Goal: Information Seeking & Learning: Learn about a topic

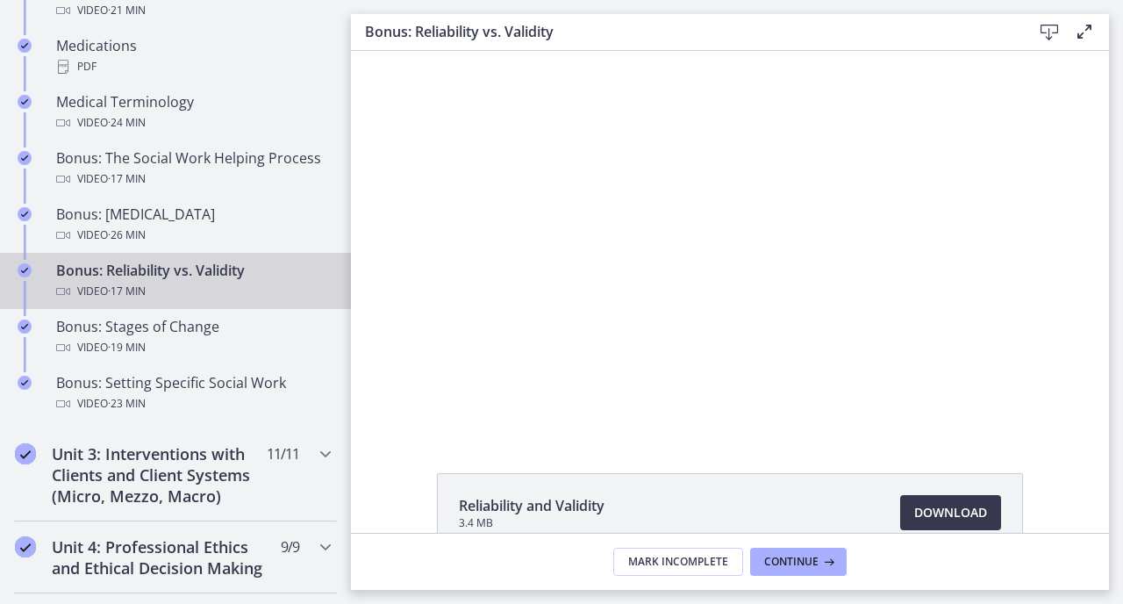
scroll to position [1328, 0]
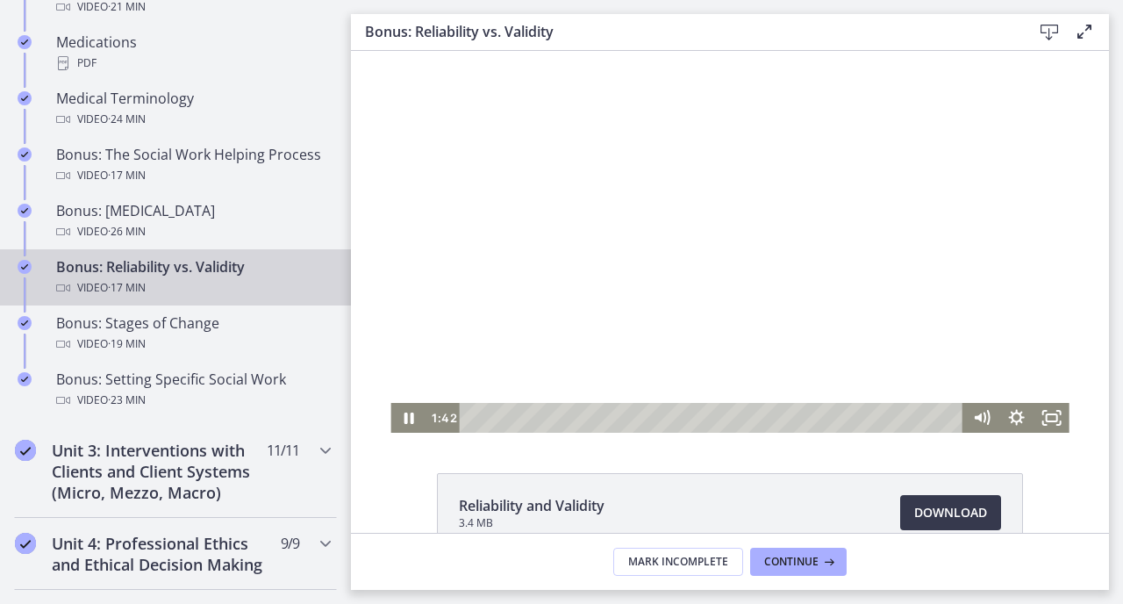
click at [434, 352] on div at bounding box center [730, 242] width 678 height 382
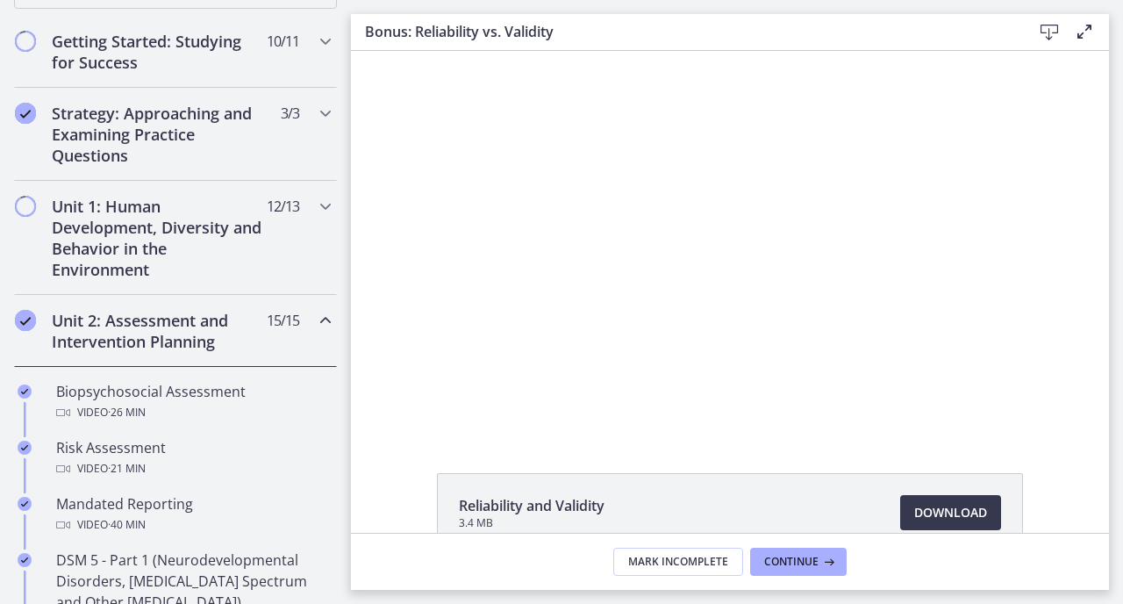
scroll to position [312, 0]
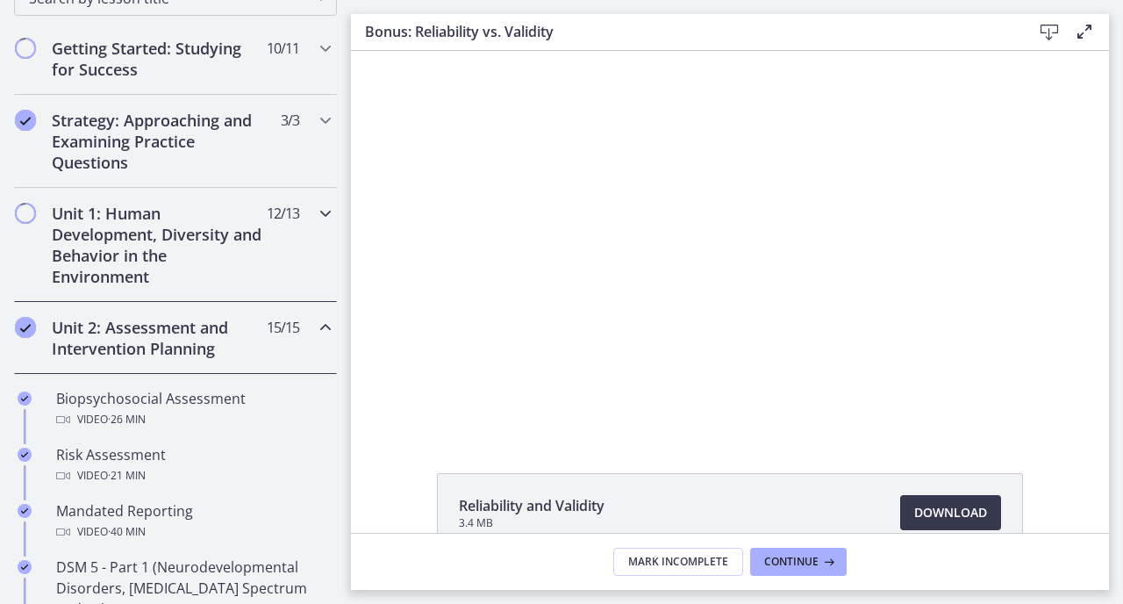
click at [116, 260] on h2 "Unit 1: Human Development, Diversity and Behavior in the Environment" at bounding box center [159, 245] width 214 height 84
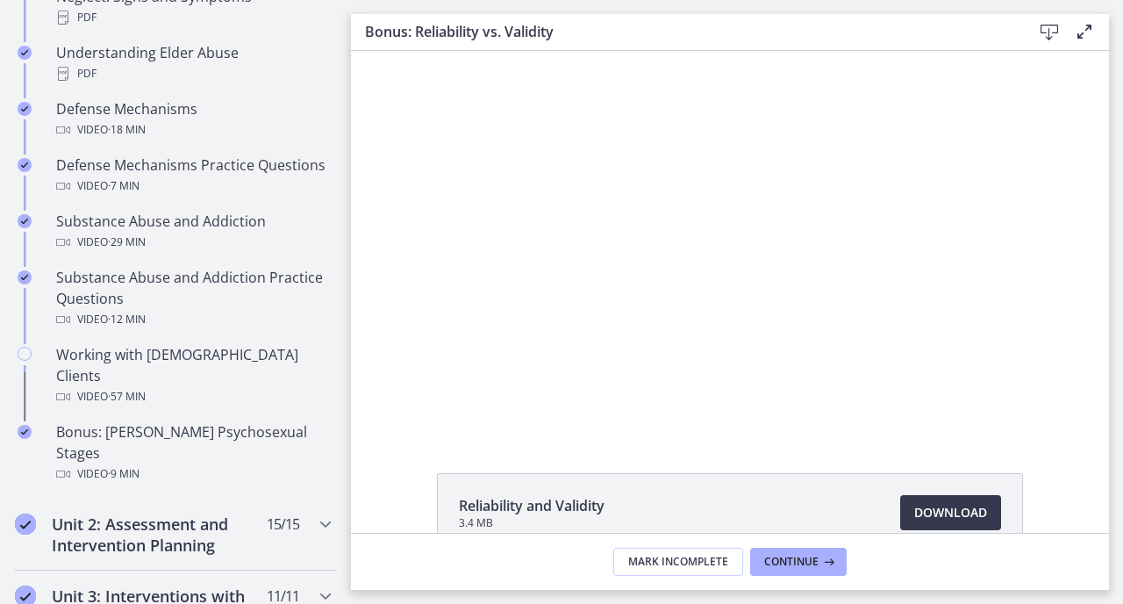
scroll to position [995, 0]
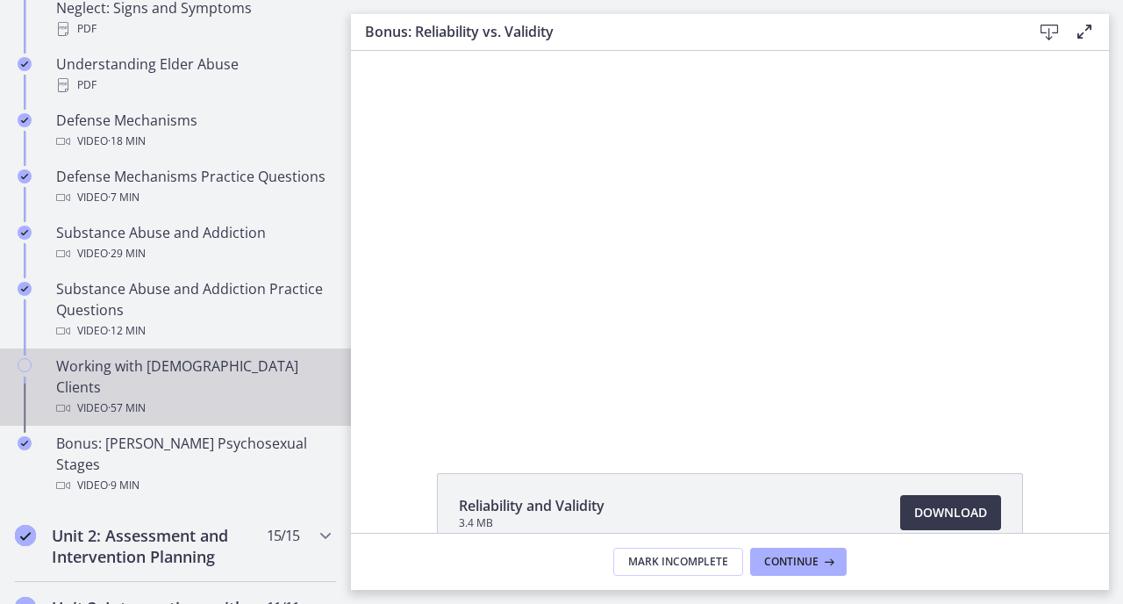
click at [152, 398] on div "Video · 57 min" at bounding box center [193, 408] width 274 height 21
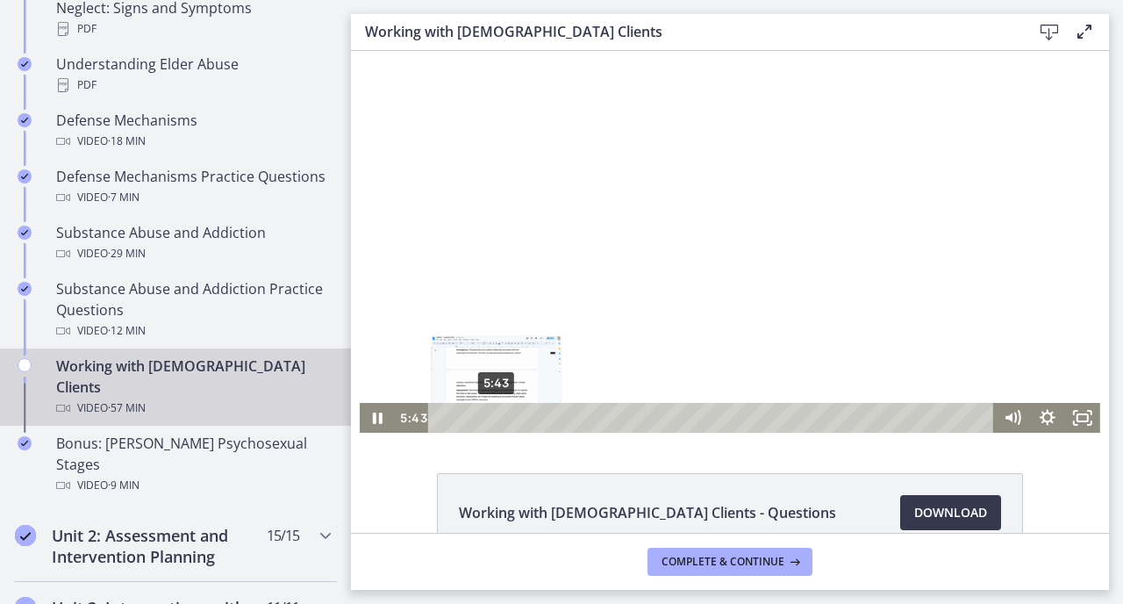
click at [493, 429] on div "5:43" at bounding box center [713, 418] width 545 height 30
click at [1083, 416] on icon "Fullscreen" at bounding box center [1083, 418] width 42 height 36
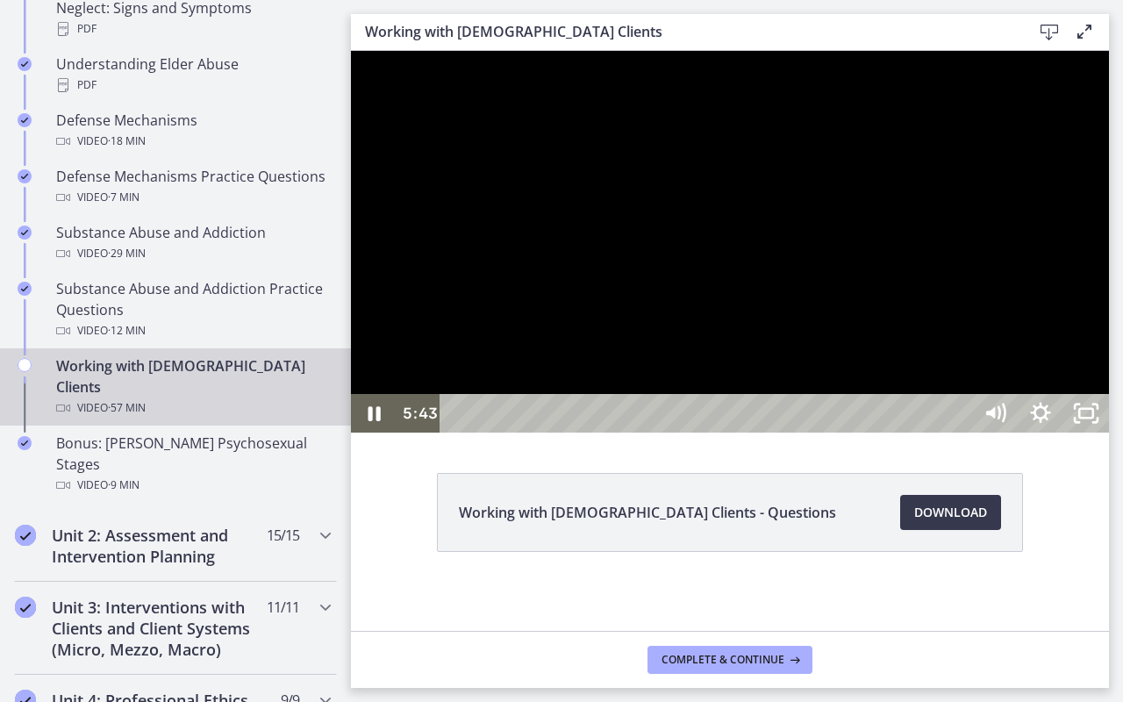
click at [903, 421] on div at bounding box center [730, 242] width 758 height 382
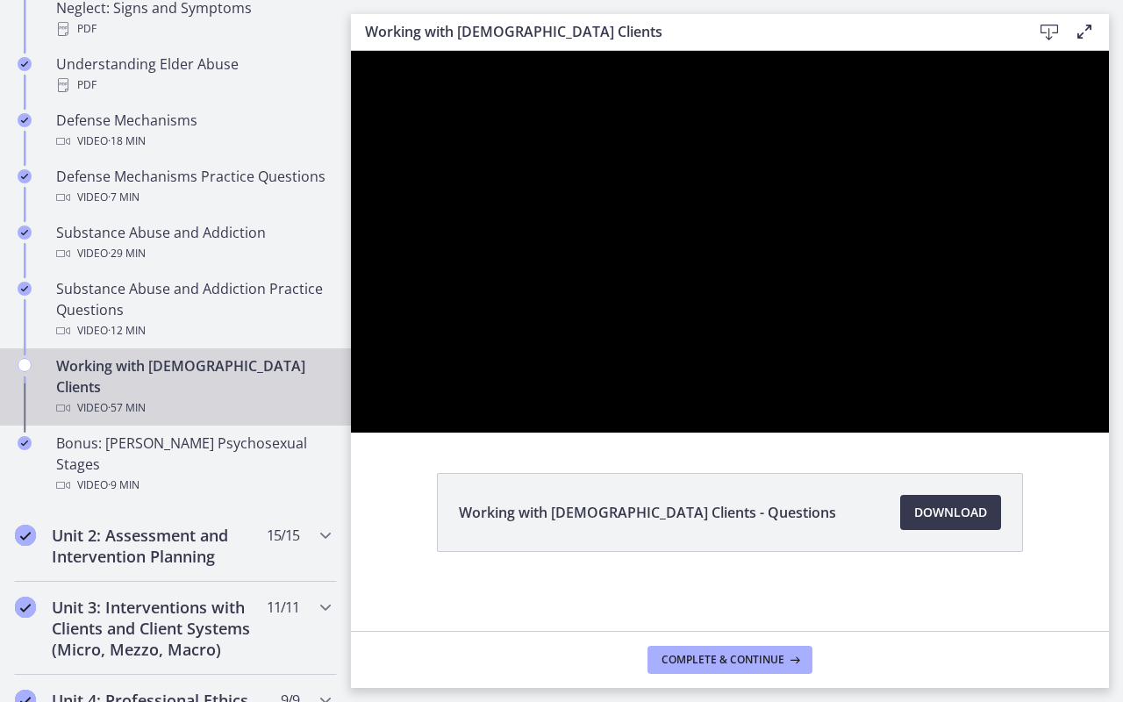
click at [1123, 603] on html "Skip to main content Go to Dashboard Go to Dashboard Go to Dashboard Agents of …" at bounding box center [561, 351] width 1123 height 702
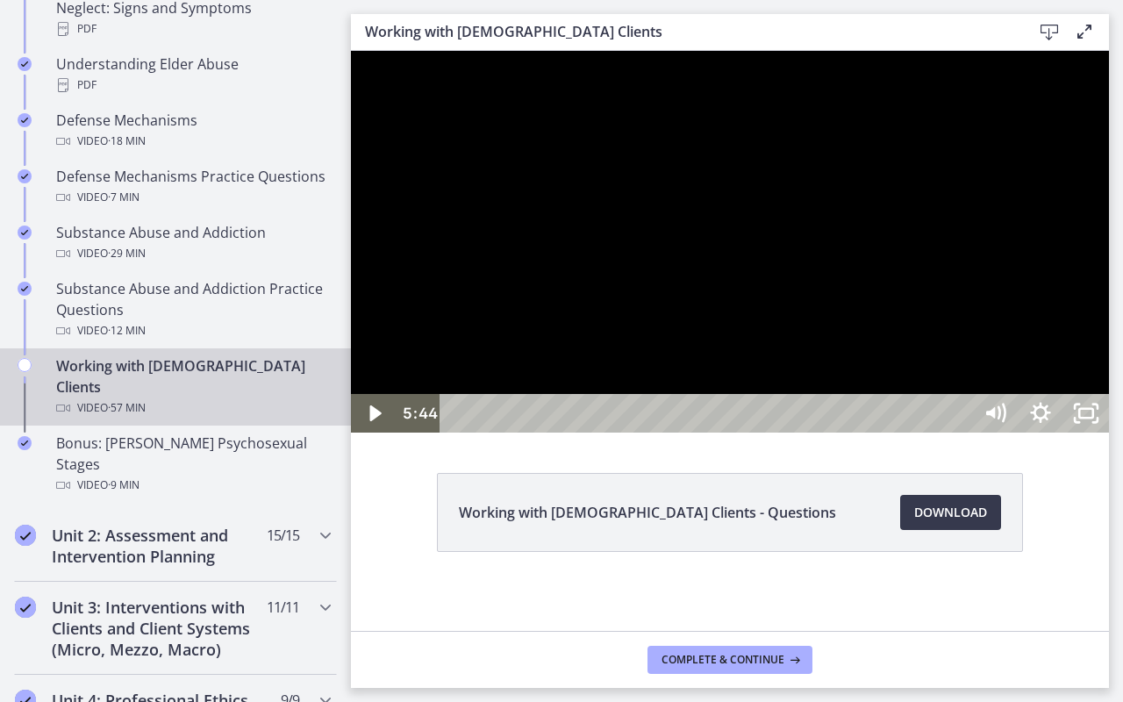
click at [909, 433] on div at bounding box center [730, 242] width 758 height 382
click at [707, 433] on div at bounding box center [730, 242] width 758 height 382
click at [713, 433] on div at bounding box center [730, 242] width 758 height 382
click at [715, 433] on div at bounding box center [730, 242] width 758 height 382
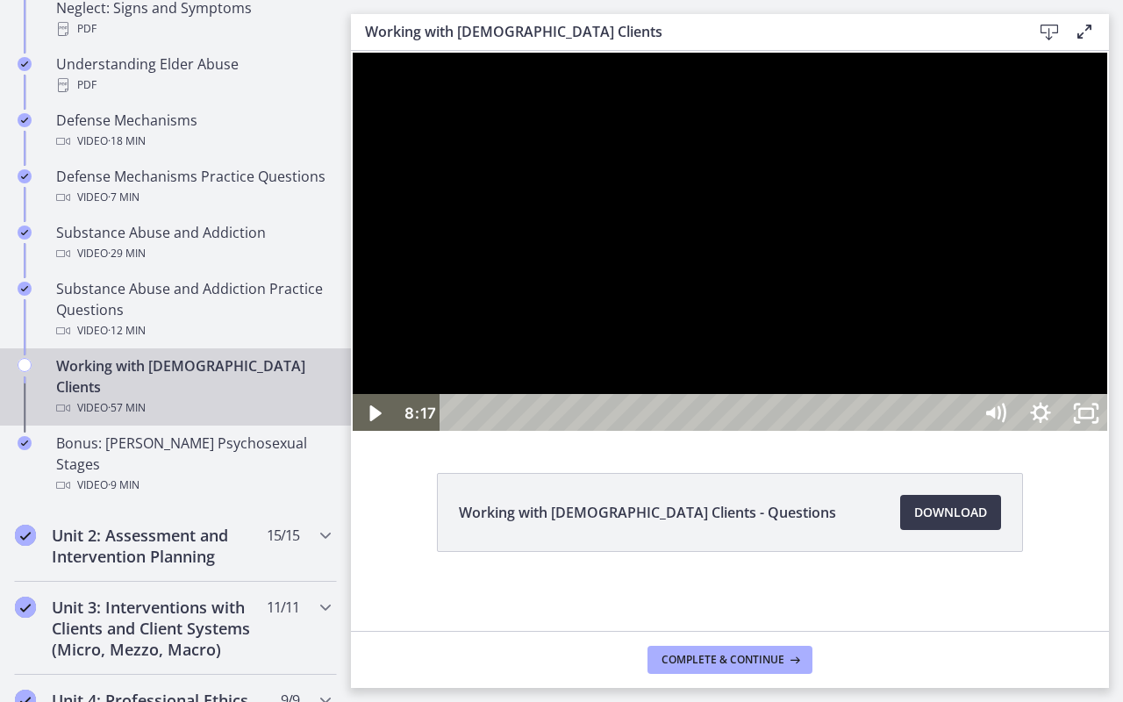
click at [1109, 433] on div at bounding box center [730, 242] width 758 height 382
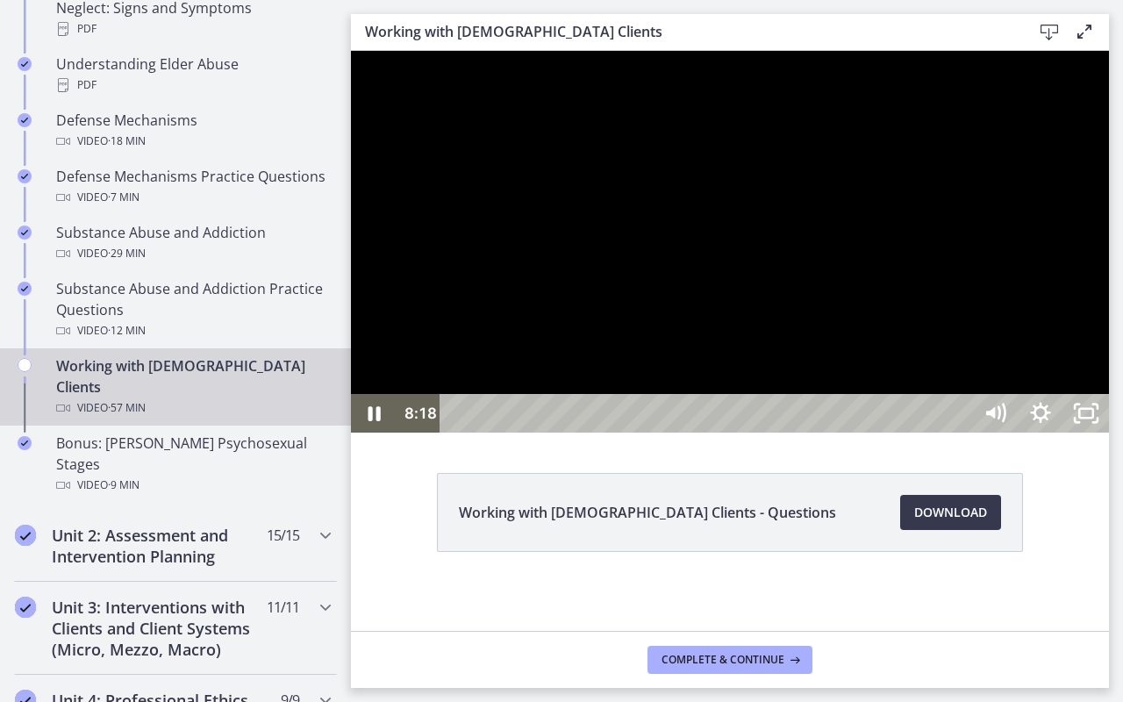
click at [1109, 433] on div at bounding box center [730, 242] width 758 height 382
click at [1065, 433] on div at bounding box center [730, 242] width 758 height 382
click at [959, 433] on div at bounding box center [730, 242] width 758 height 382
click at [1107, 283] on div at bounding box center [730, 242] width 758 height 382
click at [1107, 287] on div at bounding box center [730, 242] width 758 height 382
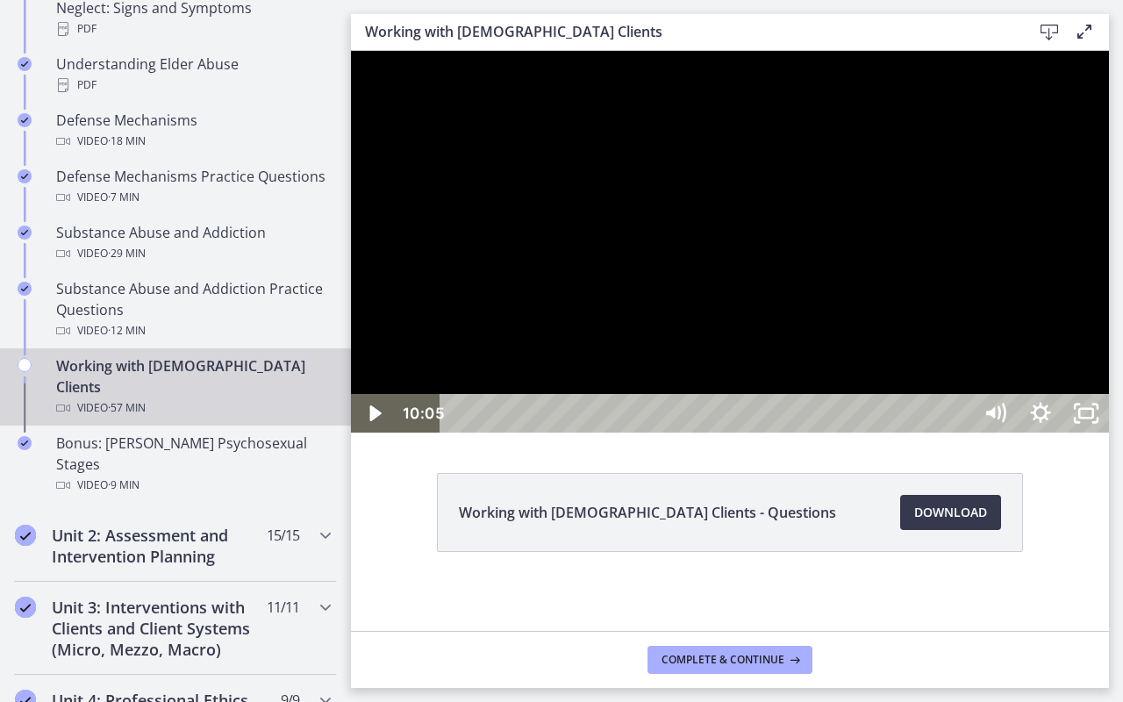
click at [886, 315] on div at bounding box center [730, 242] width 758 height 382
click at [886, 254] on div at bounding box center [730, 242] width 758 height 382
click at [657, 433] on div at bounding box center [730, 242] width 758 height 382
click at [617, 433] on div at bounding box center [730, 242] width 758 height 382
